Goal: Information Seeking & Learning: Learn about a topic

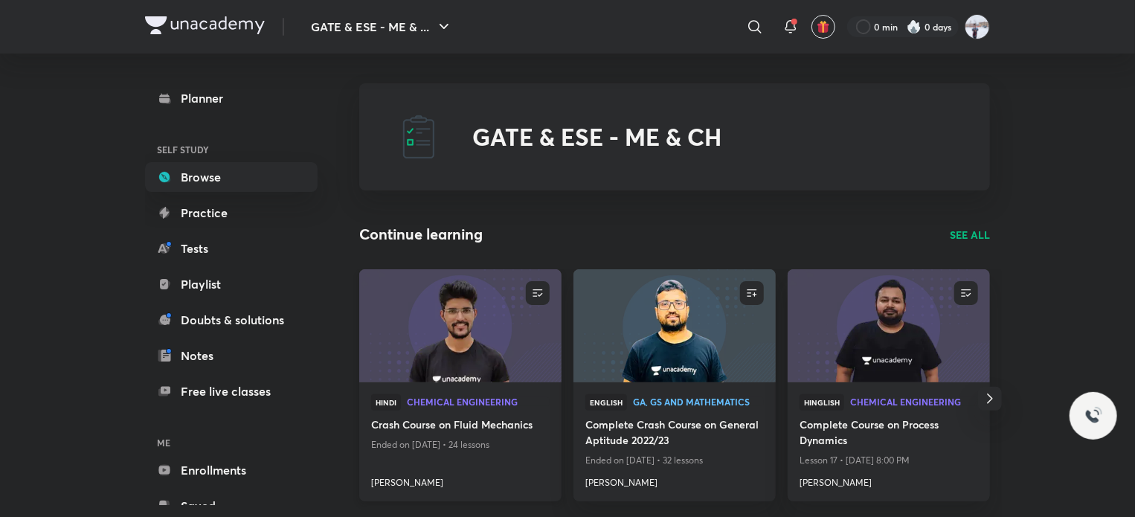
click at [466, 353] on img at bounding box center [460, 325] width 206 height 115
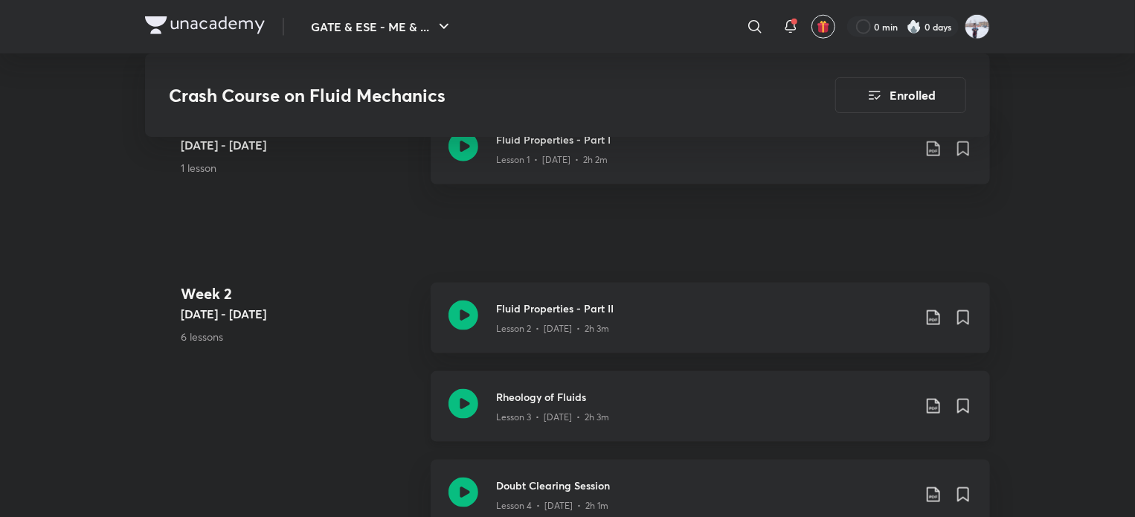
scroll to position [892, 0]
click at [570, 324] on p "Lesson 2 • [DATE] • 2h 3m" at bounding box center [552, 327] width 113 height 13
